Goal: Navigation & Orientation: Find specific page/section

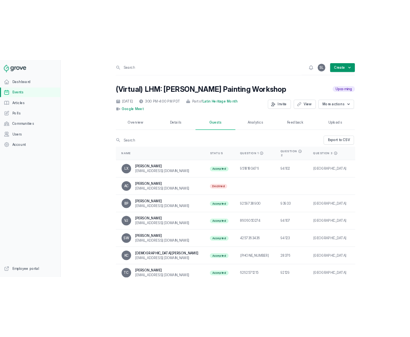
scroll to position [6, 0]
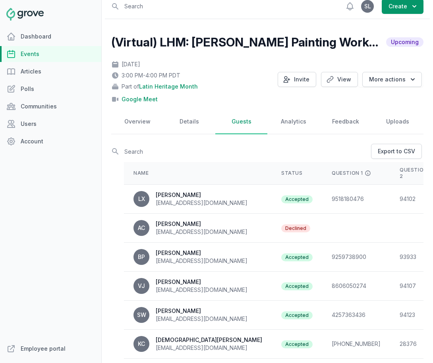
click at [41, 54] on link "Events" at bounding box center [50, 54] width 101 height 16
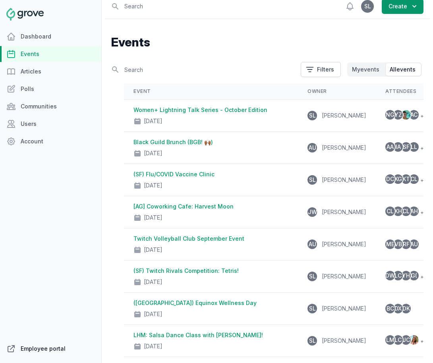
click at [45, 345] on link "Employee portal" at bounding box center [50, 348] width 101 height 16
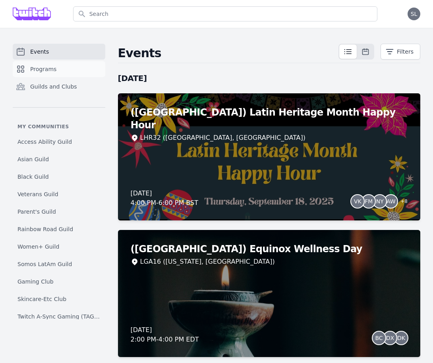
click at [46, 70] on span "Programs" at bounding box center [43, 69] width 26 height 8
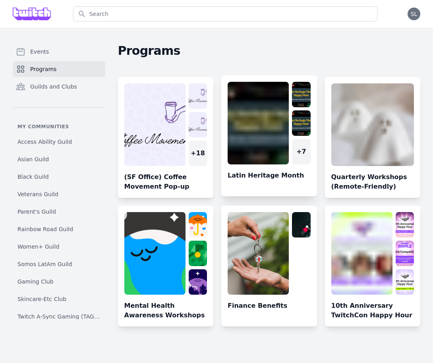
click at [266, 137] on link at bounding box center [269, 139] width 96 height 114
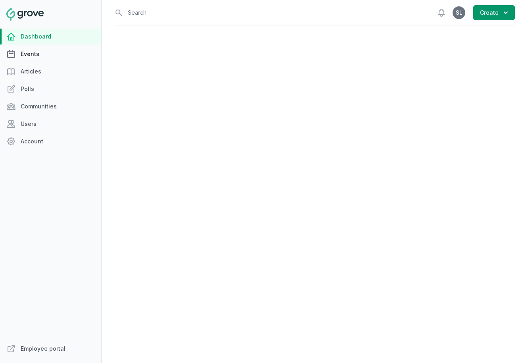
click at [45, 53] on link "Events" at bounding box center [50, 54] width 101 height 16
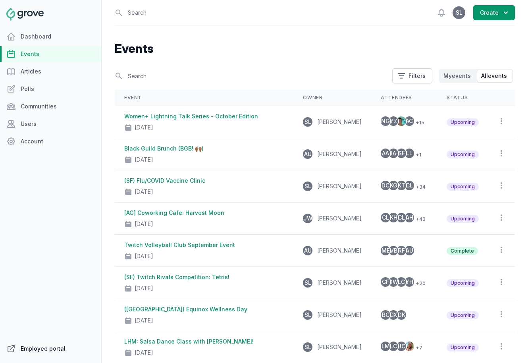
click at [52, 349] on link "Employee portal" at bounding box center [50, 348] width 101 height 16
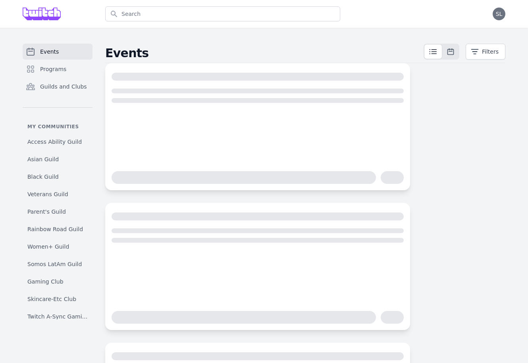
click at [65, 77] on div "Events Programs Guilds and Clubs" at bounding box center [58, 75] width 70 height 63
click at [64, 69] on span "Programs" at bounding box center [53, 69] width 26 height 8
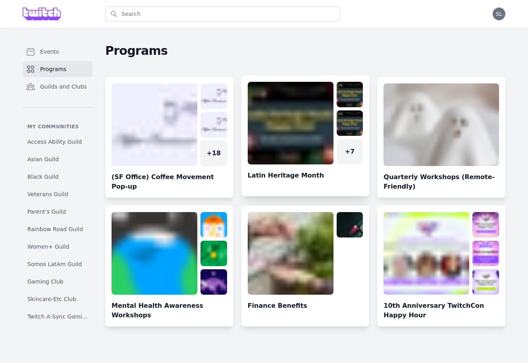
click at [306, 142] on link at bounding box center [305, 139] width 128 height 114
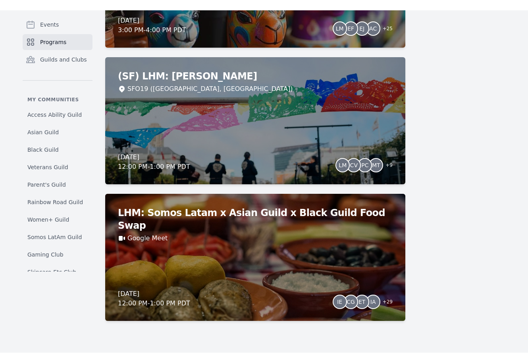
scroll to position [1182, 0]
